Goal: Navigation & Orientation: Find specific page/section

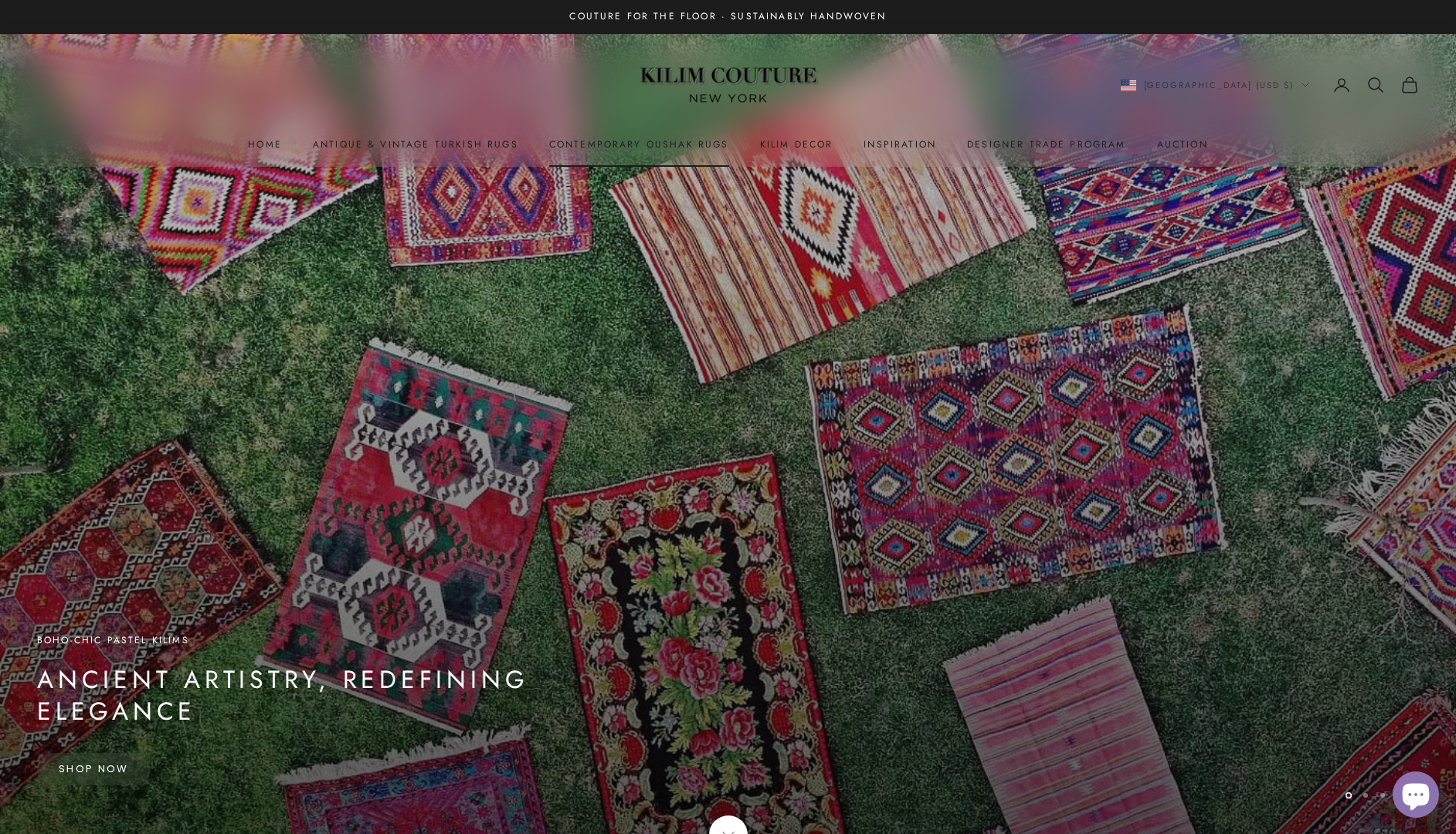
click at [637, 149] on link "Contemporary Oushak Rugs" at bounding box center [639, 144] width 180 height 15
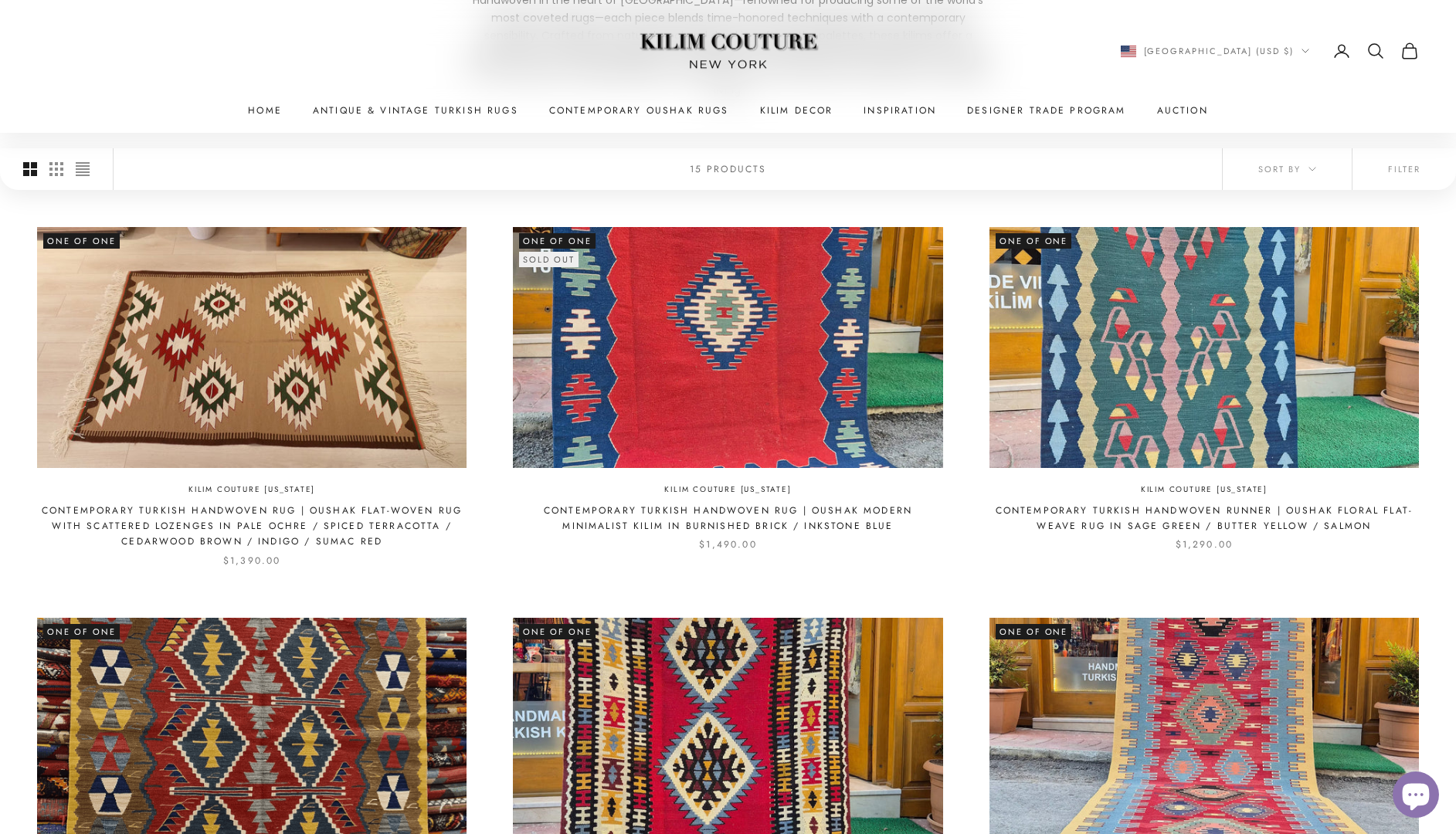
scroll to position [1637, 0]
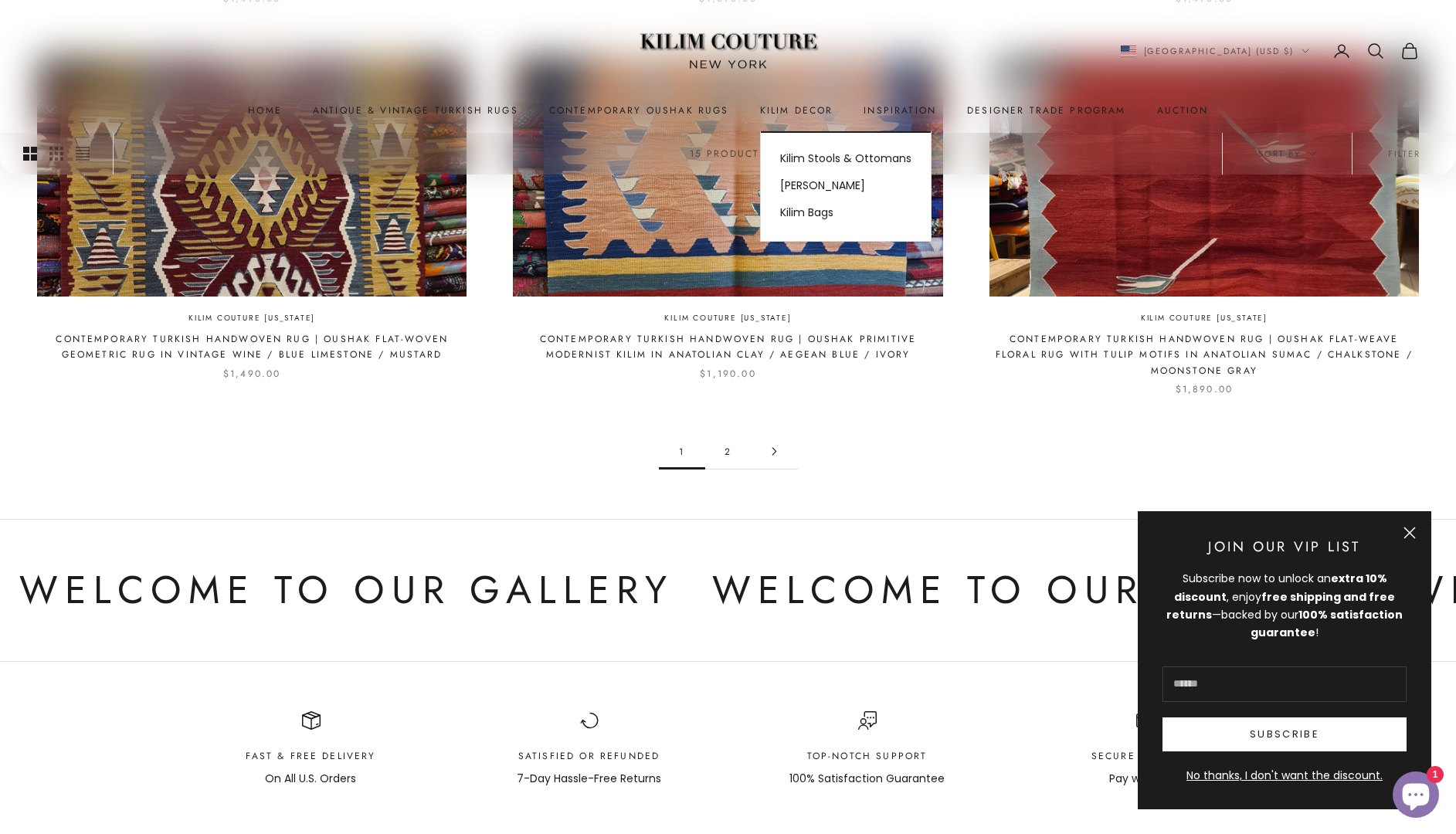
click at [805, 109] on summary "Kilim Decor" at bounding box center [797, 110] width 74 height 15
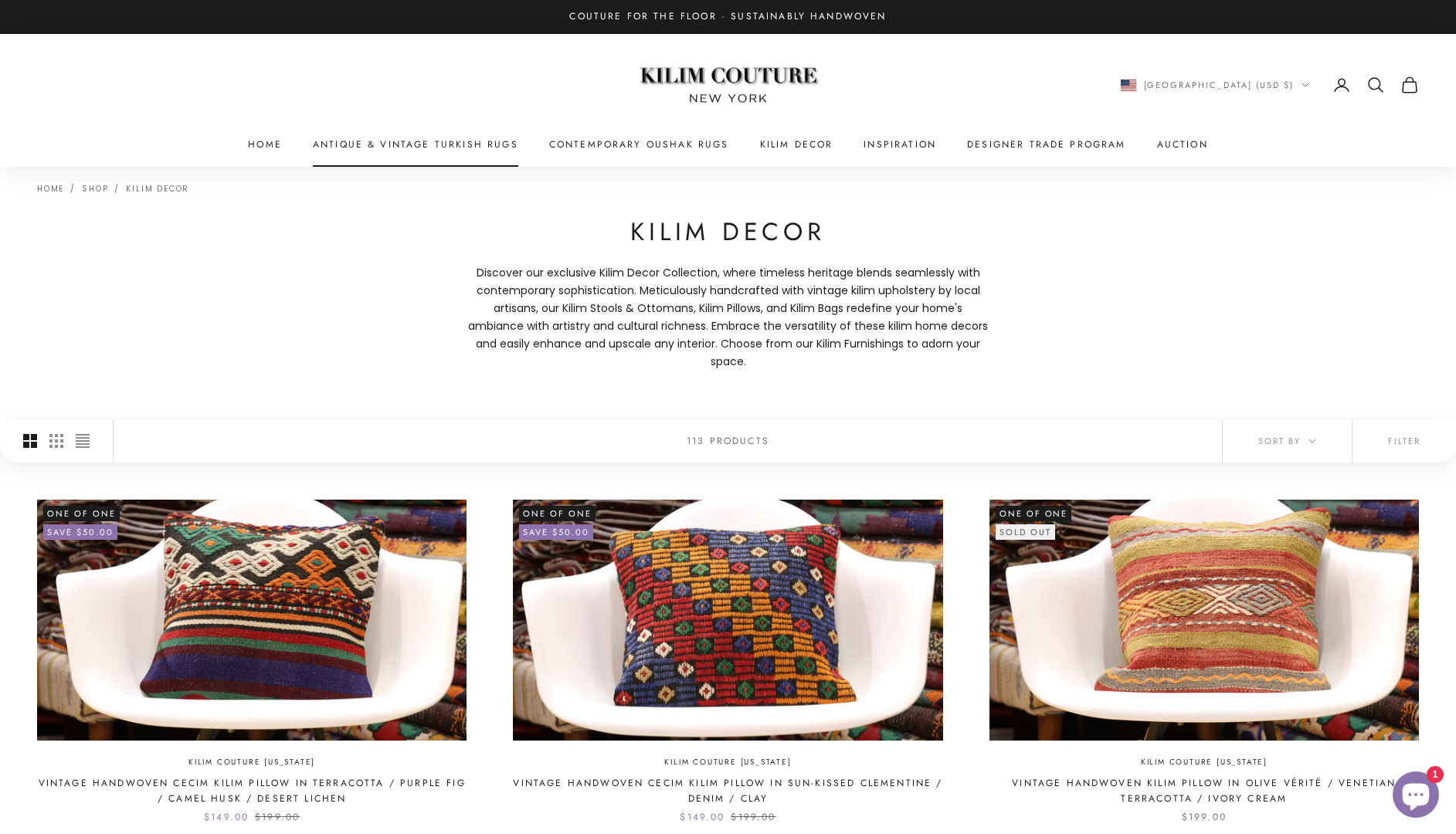
click at [392, 136] on link "Antique & Vintage Turkish Rugs" at bounding box center [415, 144] width 205 height 15
